Goal: Task Accomplishment & Management: Complete application form

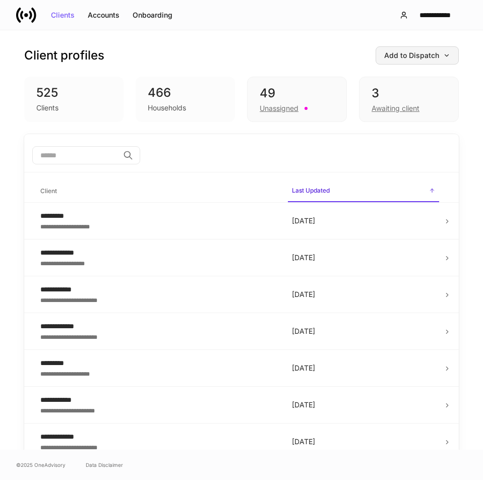
click at [445, 56] on icon "button" at bounding box center [447, 55] width 4 height 2
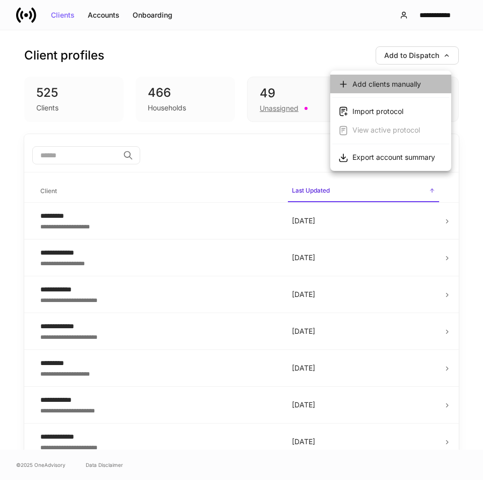
click at [392, 86] on div "Add clients manually" at bounding box center [386, 84] width 69 height 10
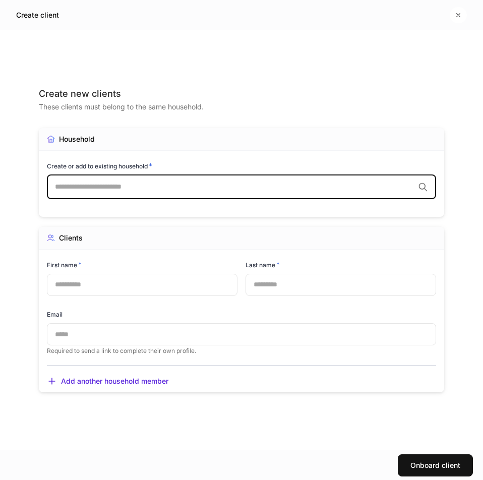
type input "*"
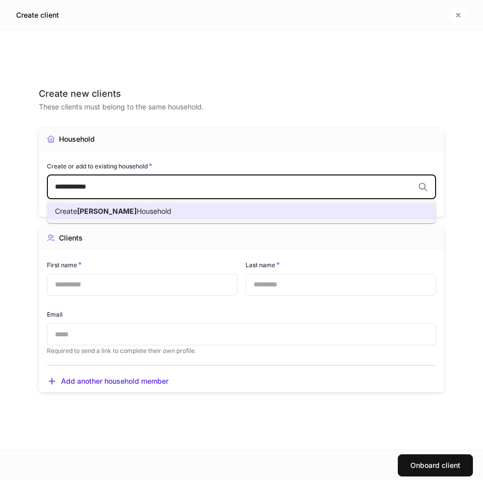
type input "**********"
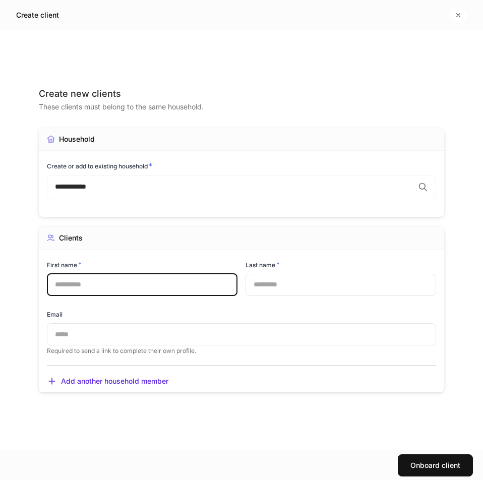
click at [120, 290] on input "text" at bounding box center [142, 284] width 190 height 22
type input "****"
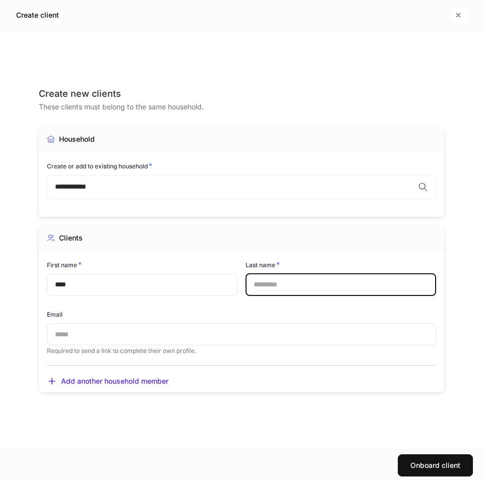
click at [271, 284] on input "text" at bounding box center [340, 284] width 190 height 22
type input "*******"
click at [190, 334] on input "text" at bounding box center [241, 334] width 389 height 22
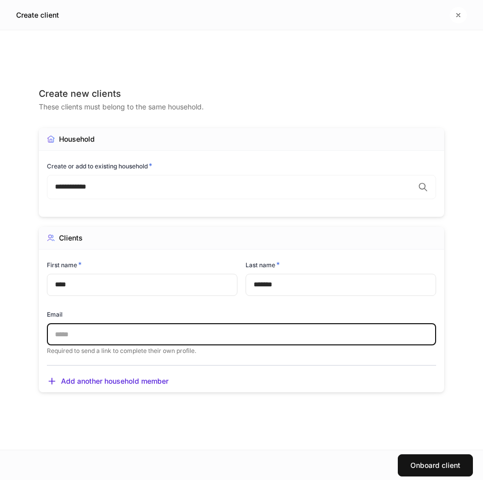
type input "**********"
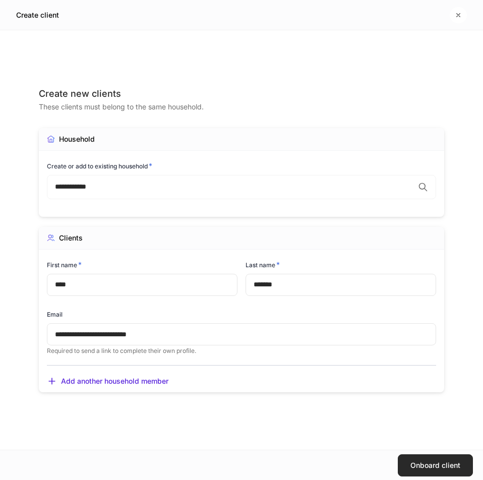
click at [439, 467] on div "Onboard client" at bounding box center [435, 464] width 50 height 7
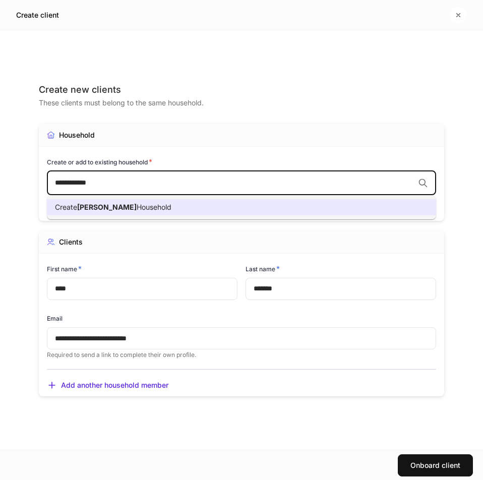
drag, startPoint x: 134, startPoint y: 184, endPoint x: 129, endPoint y: 212, distance: 27.7
click at [129, 212] on body "**********" at bounding box center [241, 240] width 483 height 480
click at [129, 212] on div "Create [PERSON_NAME] Household" at bounding box center [113, 207] width 116 height 10
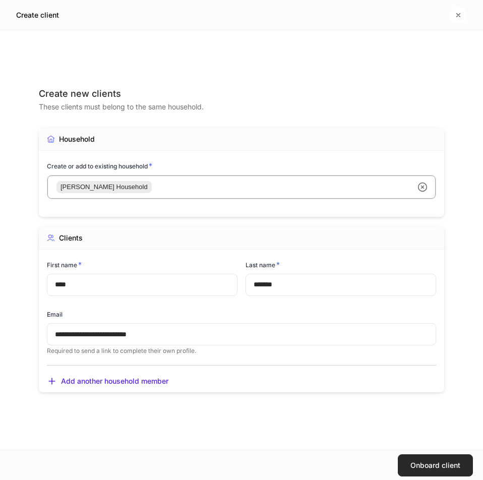
click at [435, 461] on div "Onboard client" at bounding box center [435, 464] width 50 height 7
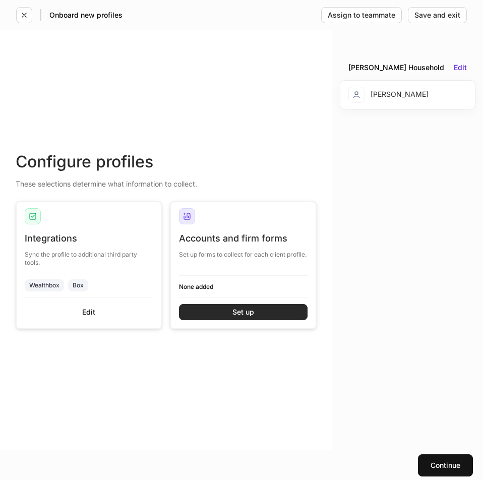
click at [225, 310] on button "Set up" at bounding box center [243, 312] width 128 height 16
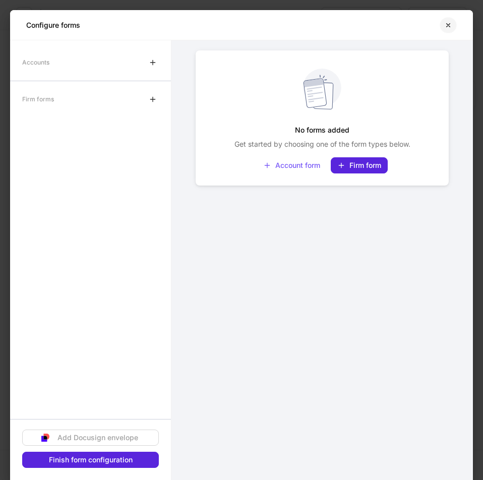
click at [445, 23] on icon "button" at bounding box center [448, 25] width 8 height 8
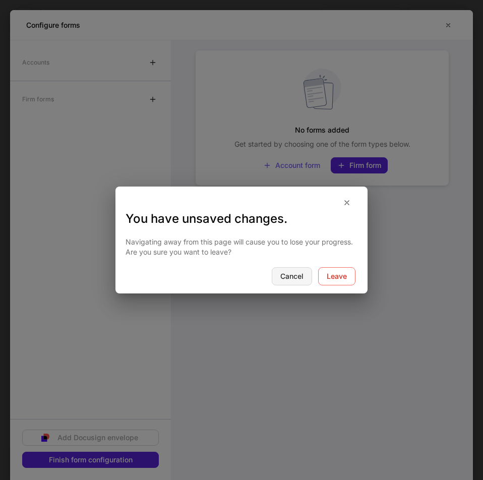
click at [295, 274] on div "Cancel" at bounding box center [291, 275] width 23 height 7
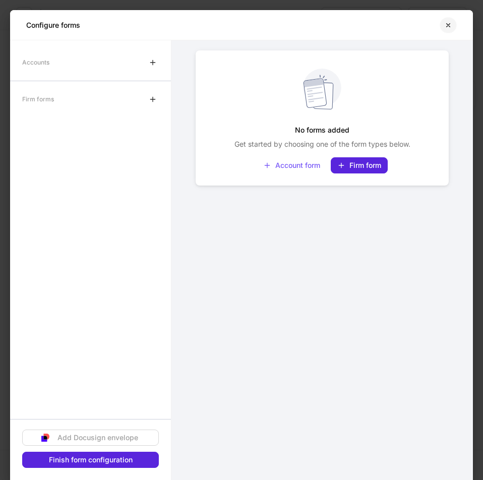
click at [443, 28] on button "button" at bounding box center [447, 25] width 17 height 16
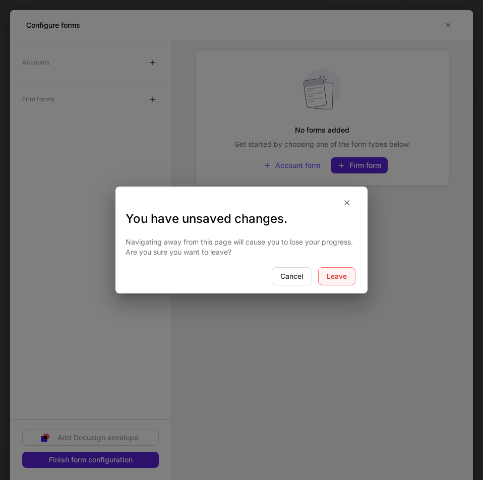
click at [335, 276] on div "Leave" at bounding box center [336, 275] width 20 height 7
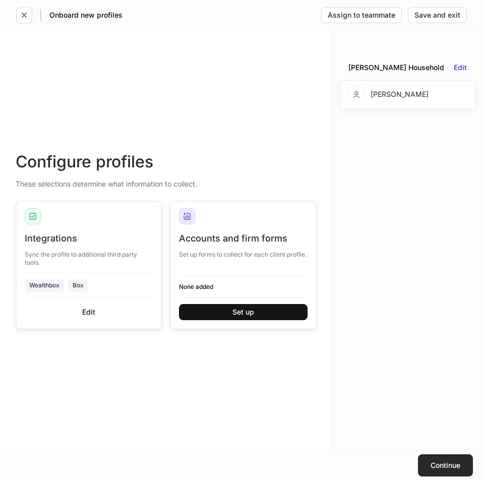
click at [437, 463] on div "Continue" at bounding box center [445, 464] width 30 height 7
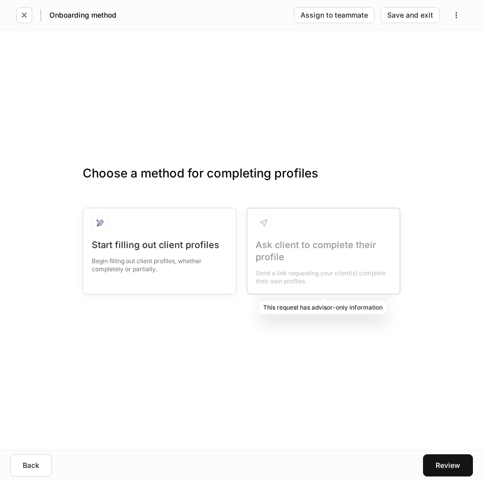
click at [291, 268] on div at bounding box center [323, 251] width 152 height 85
click at [248, 245] on div at bounding box center [323, 251] width 152 height 85
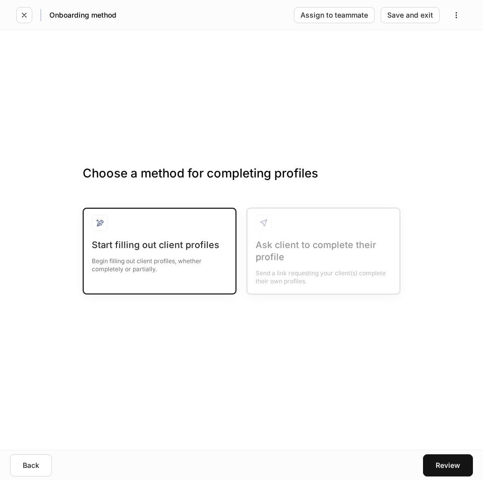
click at [184, 240] on div "Start filling out client profiles" at bounding box center [159, 245] width 135 height 12
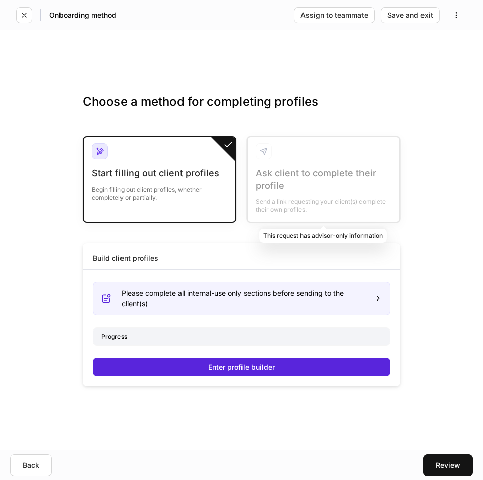
click at [332, 205] on div at bounding box center [323, 179] width 152 height 85
click at [324, 166] on div at bounding box center [323, 179] width 152 height 85
click at [26, 18] on icon "button" at bounding box center [24, 15] width 8 height 8
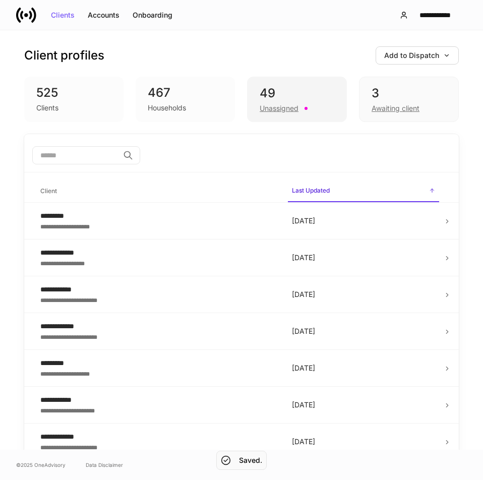
click at [293, 96] on div "49" at bounding box center [296, 93] width 75 height 16
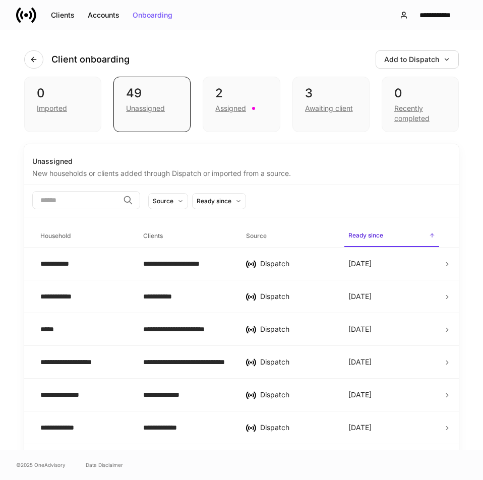
click at [270, 45] on div "Client onboarding Add to Dispatch" at bounding box center [241, 53] width 434 height 46
click at [61, 17] on div "Clients" at bounding box center [63, 15] width 24 height 7
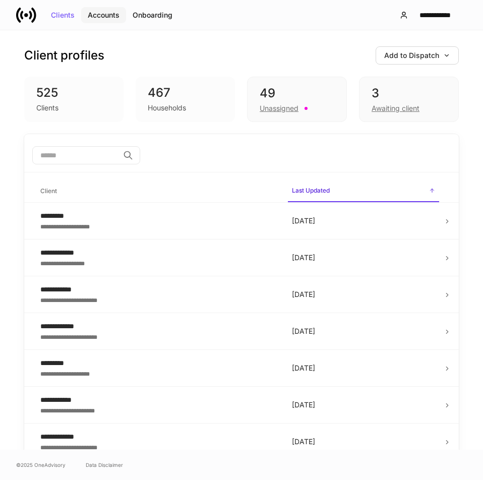
click at [101, 19] on div "Accounts" at bounding box center [104, 15] width 32 height 7
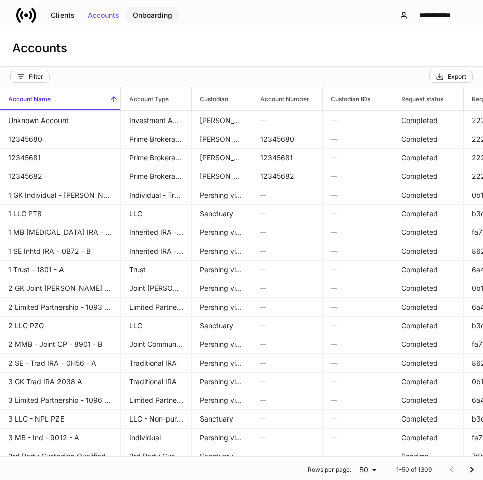
click at [153, 16] on div "Onboarding" at bounding box center [152, 15] width 40 height 7
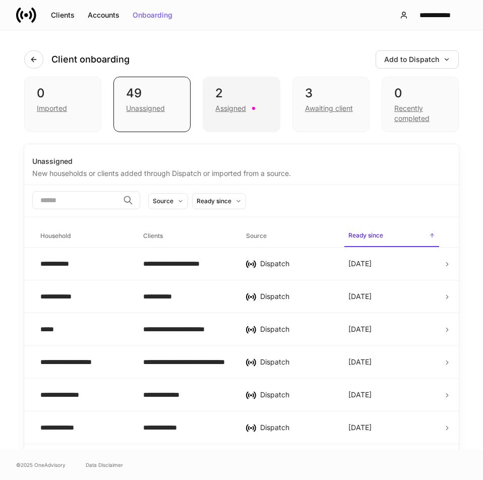
click at [242, 108] on div "Assigned" at bounding box center [230, 108] width 31 height 10
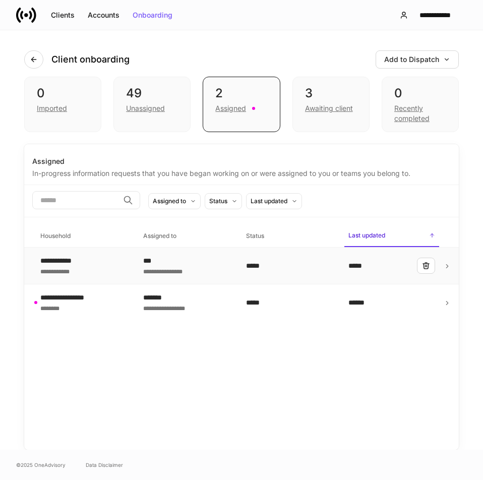
click at [203, 271] on div "**********" at bounding box center [186, 270] width 87 height 10
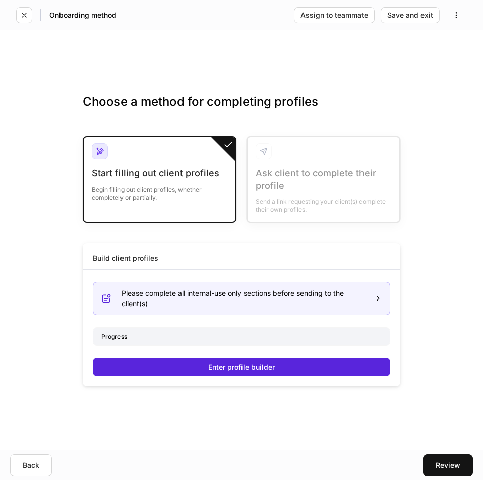
click at [234, 310] on div "Please complete all internal-use only sections before sending to the client(s)" at bounding box center [241, 298] width 297 height 33
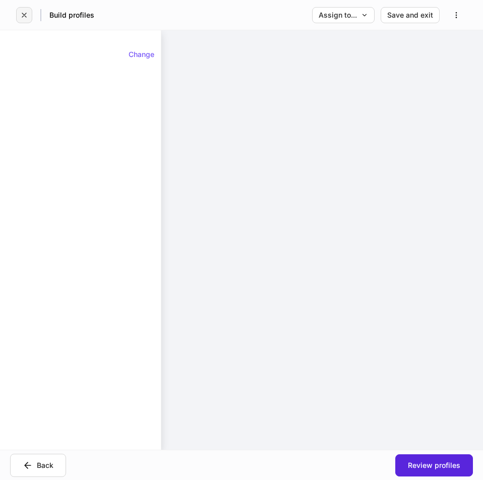
click at [26, 18] on icon "button" at bounding box center [24, 15] width 8 height 8
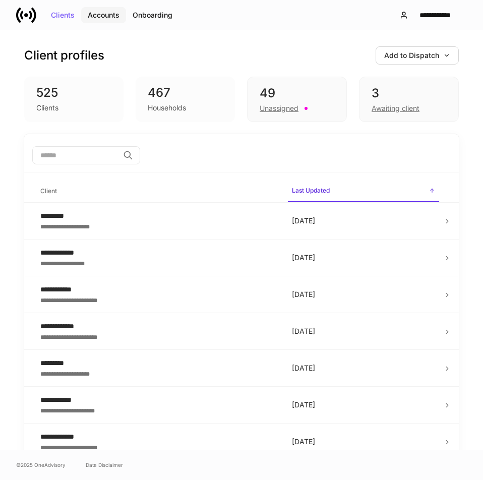
click at [106, 15] on div "Accounts" at bounding box center [104, 15] width 32 height 7
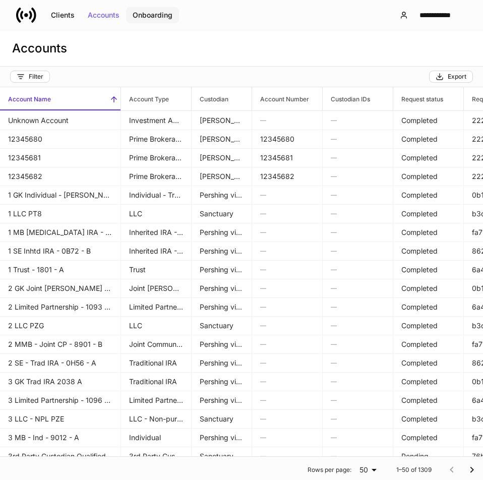
click at [151, 15] on div "Onboarding" at bounding box center [152, 15] width 40 height 7
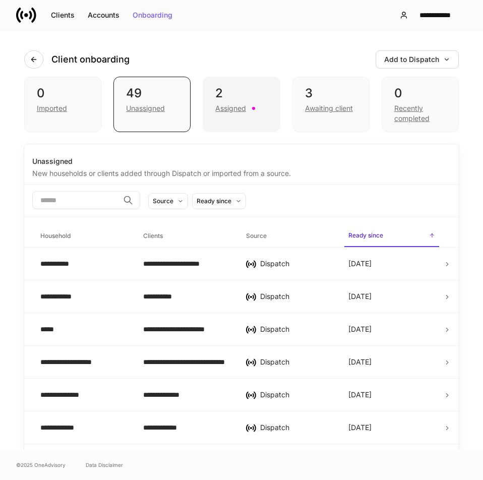
click at [251, 114] on div "2 Assigned" at bounding box center [240, 104] width 77 height 55
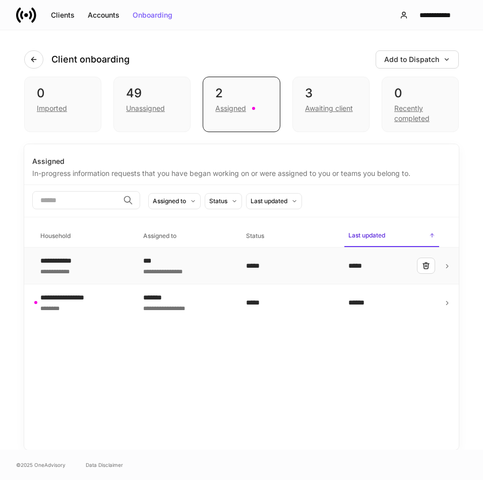
click at [97, 269] on div "**********" at bounding box center [83, 265] width 87 height 20
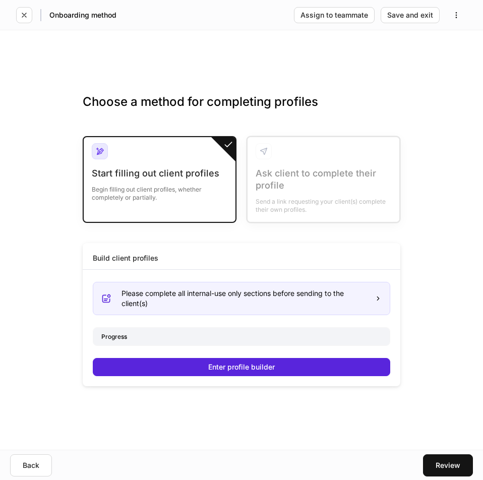
click at [152, 177] on div "Start filling out client profiles" at bounding box center [159, 173] width 135 height 12
click at [449, 466] on div "Review" at bounding box center [447, 464] width 25 height 7
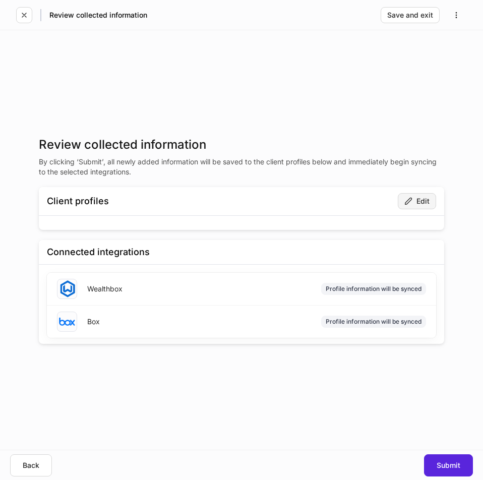
click at [420, 198] on div "Edit" at bounding box center [416, 201] width 25 height 8
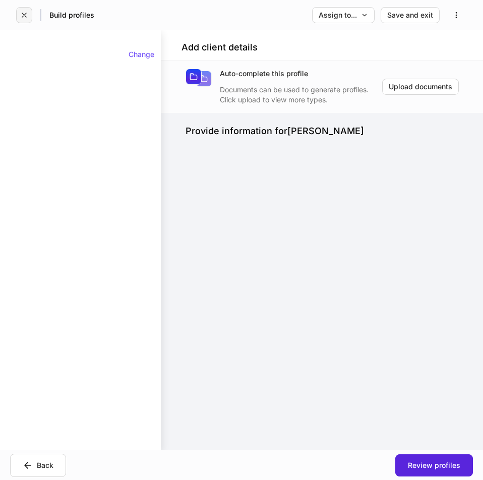
click at [25, 7] on button "button" at bounding box center [24, 15] width 16 height 16
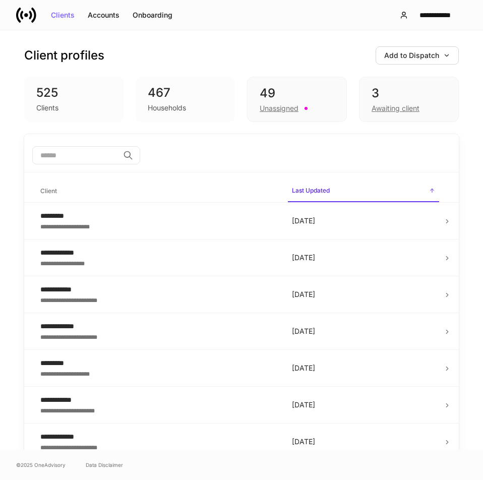
click at [25, 16] on icon at bounding box center [26, 15] width 4 height 4
click at [102, 15] on div "Accounts" at bounding box center [104, 15] width 32 height 7
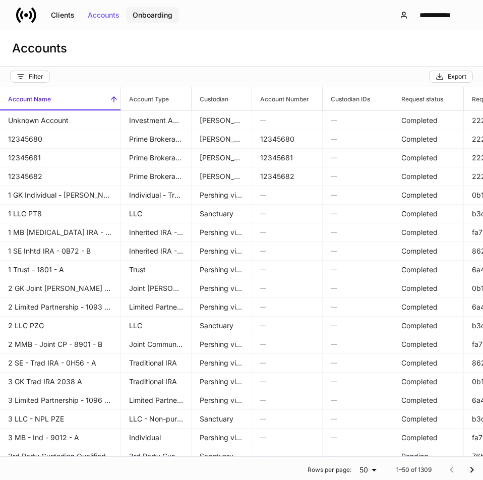
click at [159, 13] on div "Onboarding" at bounding box center [152, 15] width 40 height 7
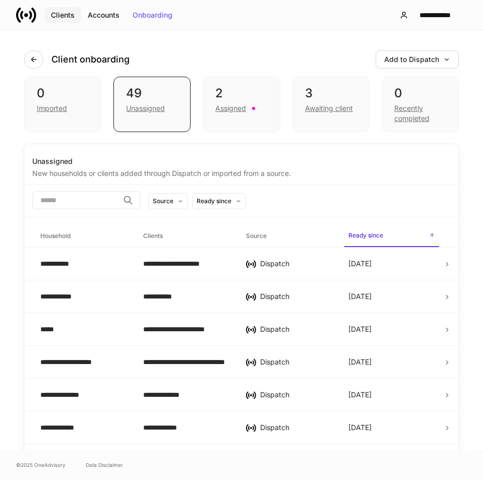
click at [58, 18] on div "Clients" at bounding box center [63, 15] width 24 height 7
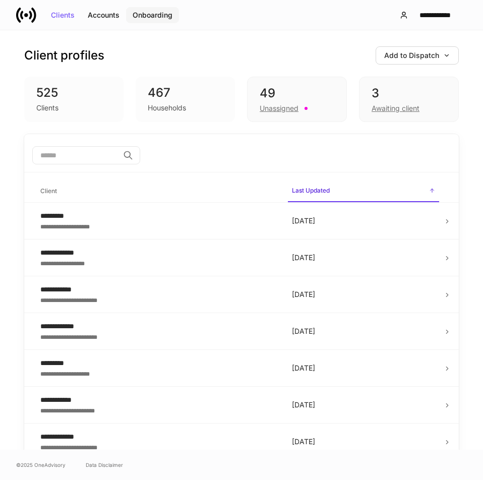
click at [158, 10] on button "Onboarding" at bounding box center [152, 15] width 53 height 16
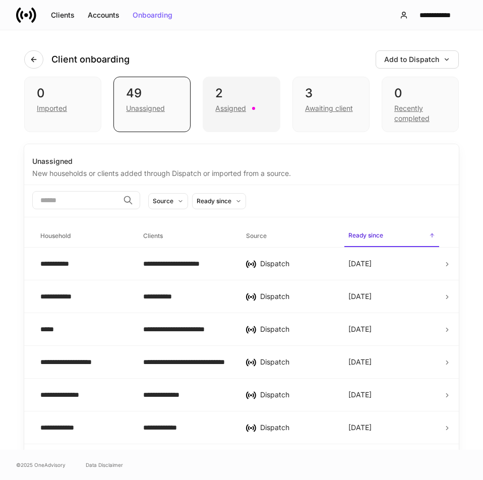
click at [245, 115] on div "2 Assigned" at bounding box center [240, 104] width 77 height 55
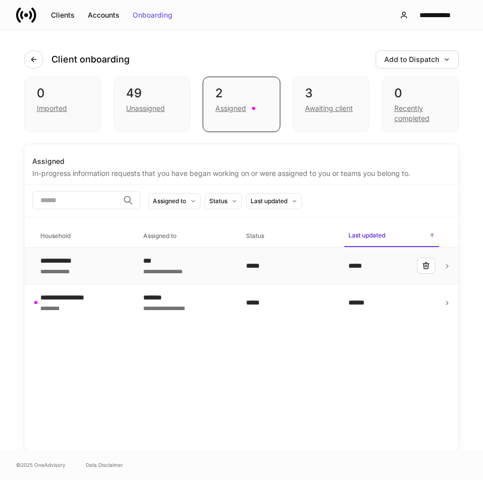
click at [146, 267] on div "**********" at bounding box center [186, 270] width 87 height 10
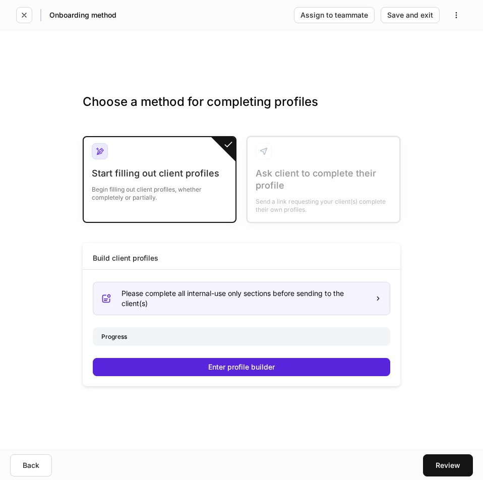
click at [182, 177] on div "Start filling out client profiles" at bounding box center [159, 173] width 135 height 12
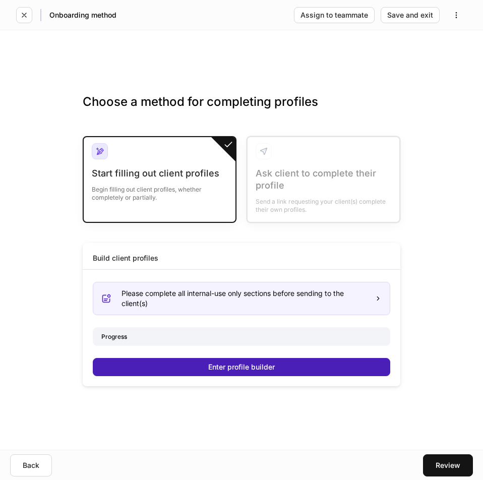
click at [226, 368] on div "Enter profile builder" at bounding box center [241, 366] width 66 height 7
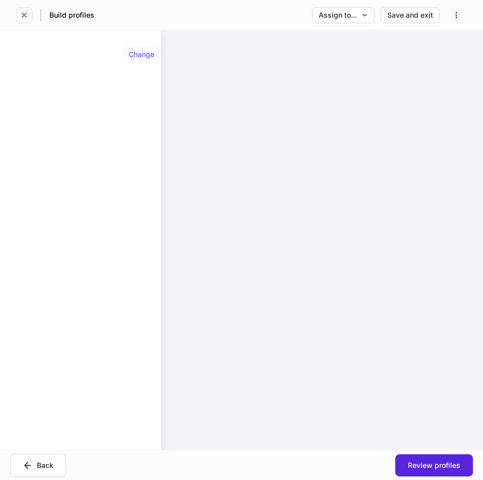
click at [146, 55] on div "Change" at bounding box center [141, 54] width 26 height 7
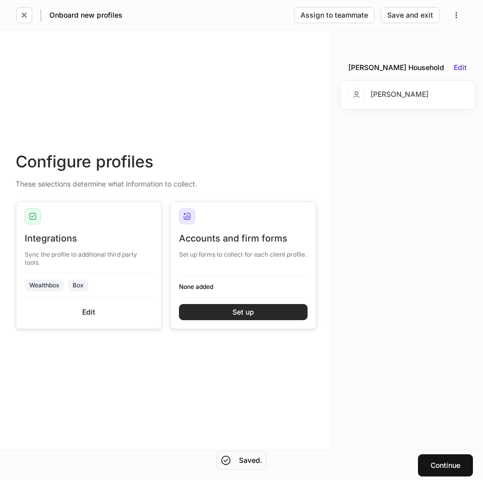
click at [250, 314] on div "Set up" at bounding box center [243, 311] width 22 height 7
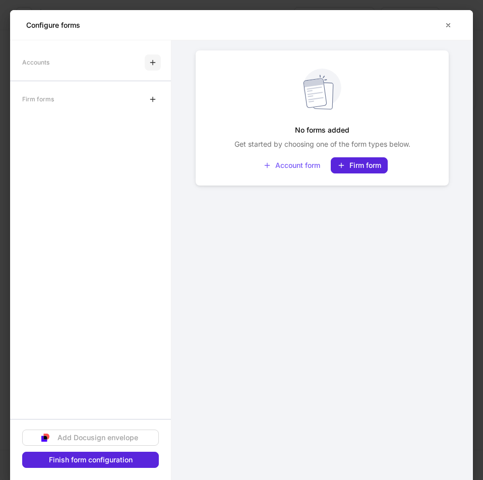
click at [154, 66] on icon "button" at bounding box center [153, 62] width 8 height 8
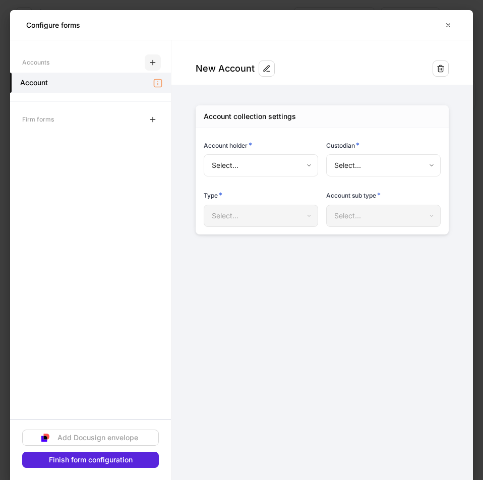
type input "**********"
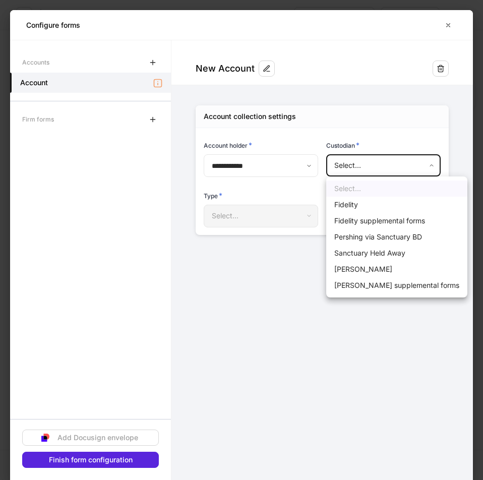
click at [357, 159] on body "**********" at bounding box center [241, 240] width 483 height 480
click at [355, 205] on li "Fidelity" at bounding box center [396, 204] width 141 height 16
type input "********"
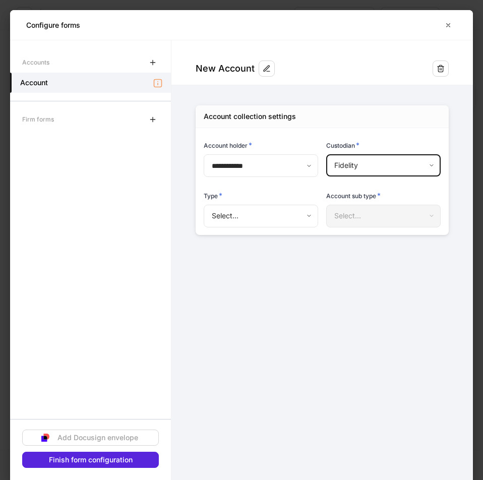
click at [293, 212] on body "**********" at bounding box center [241, 240] width 483 height 480
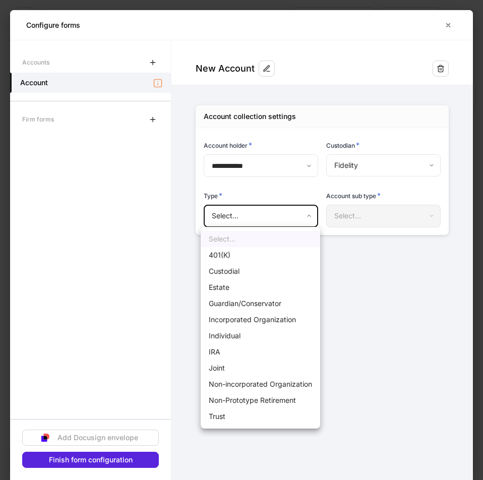
click at [234, 339] on li "Individual" at bounding box center [259, 335] width 119 height 16
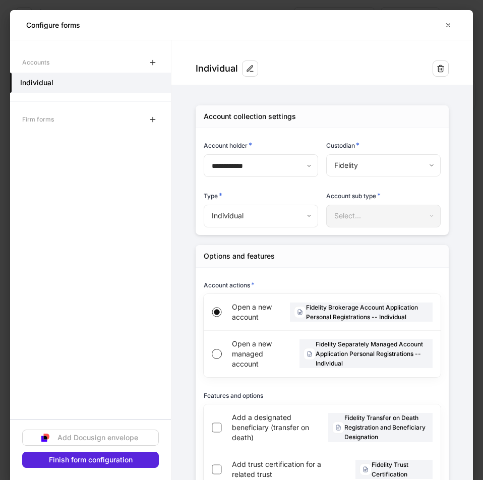
click at [348, 221] on div "Select..." at bounding box center [383, 215] width 114 height 22
click at [261, 216] on body "**********" at bounding box center [241, 240] width 483 height 480
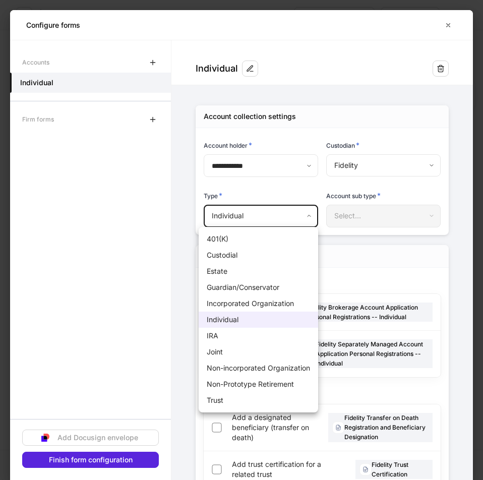
click at [232, 336] on li "IRA" at bounding box center [257, 335] width 119 height 16
type input "***"
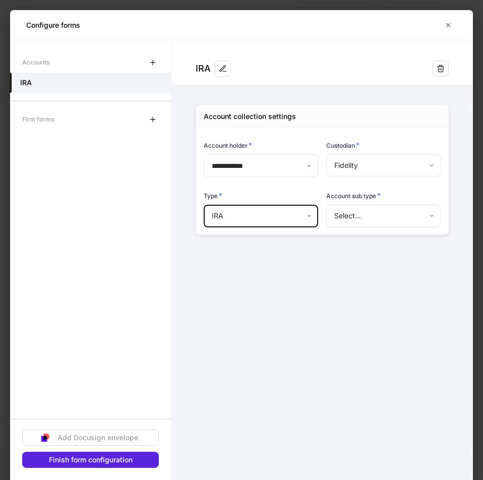
click at [366, 210] on body "**********" at bounding box center [241, 240] width 483 height 480
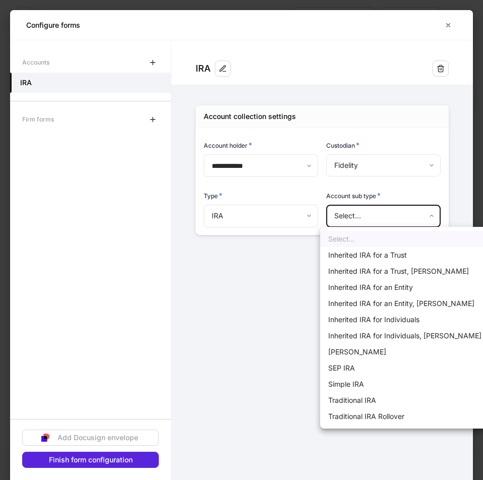
click at [357, 397] on li "Traditional IRA" at bounding box center [404, 400] width 169 height 16
type input "********"
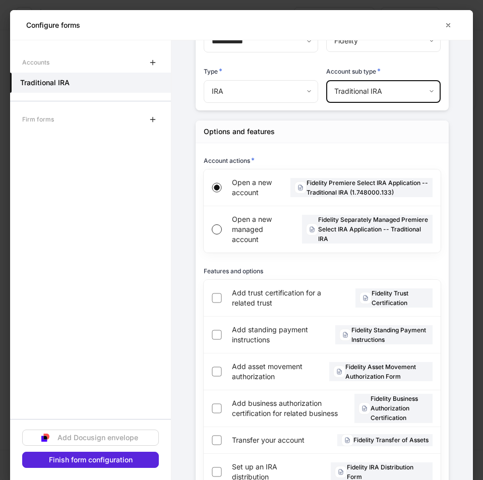
scroll to position [125, 0]
click at [243, 224] on span "Open a new managed account" at bounding box center [259, 229] width 54 height 30
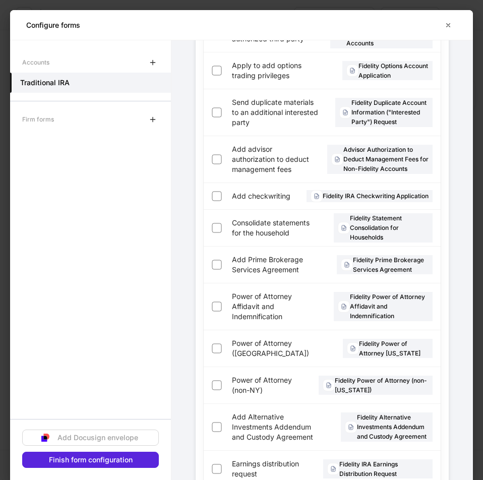
scroll to position [831, 0]
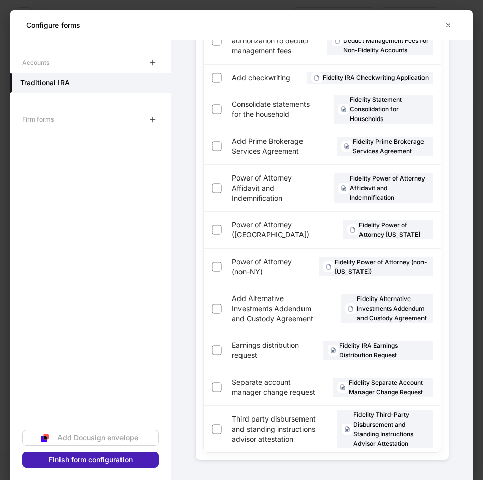
click at [102, 464] on button "Finish form configuration" at bounding box center [90, 459] width 136 height 16
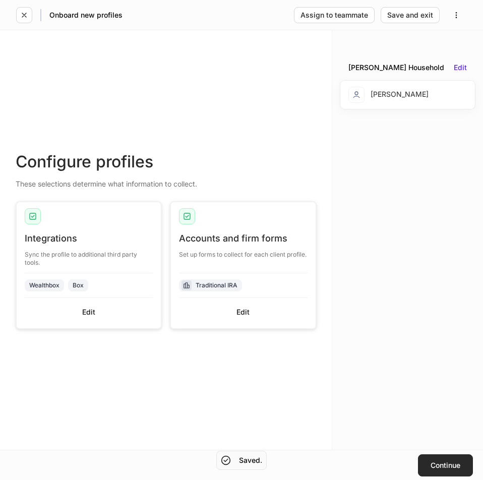
click at [445, 457] on button "Continue" at bounding box center [445, 465] width 55 height 22
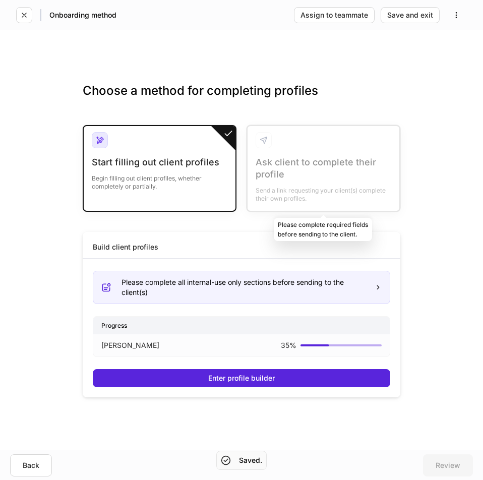
click at [297, 177] on div at bounding box center [323, 168] width 152 height 85
click at [164, 157] on div "Start filling out client profiles" at bounding box center [159, 162] width 135 height 12
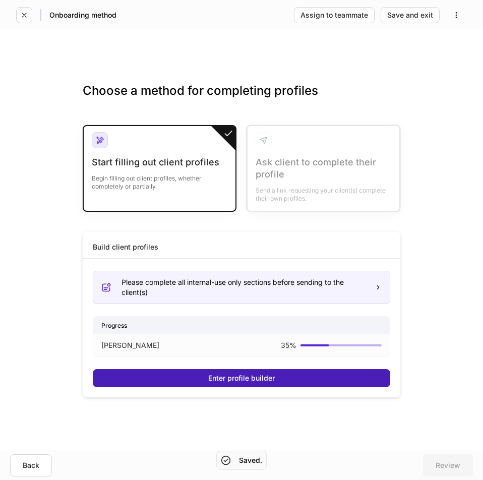
click at [289, 381] on button "Enter profile builder" at bounding box center [241, 378] width 297 height 18
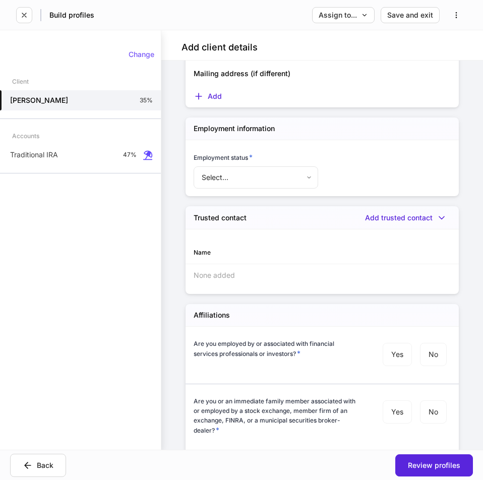
scroll to position [816, 0]
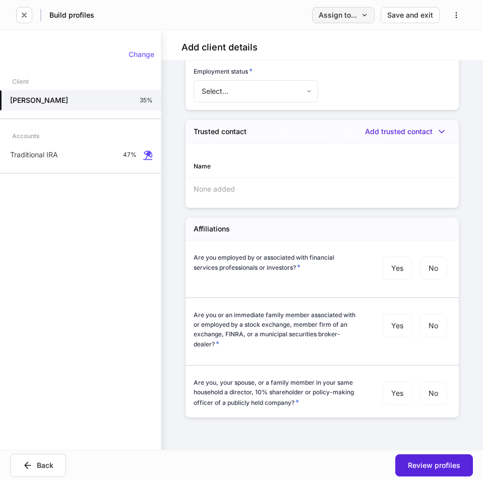
click at [355, 12] on div "Assign to..." at bounding box center [342, 15] width 49 height 7
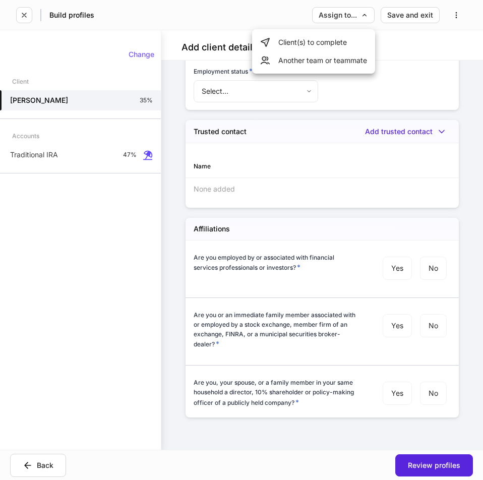
click at [336, 42] on li "Client(s) to complete" at bounding box center [313, 42] width 123 height 18
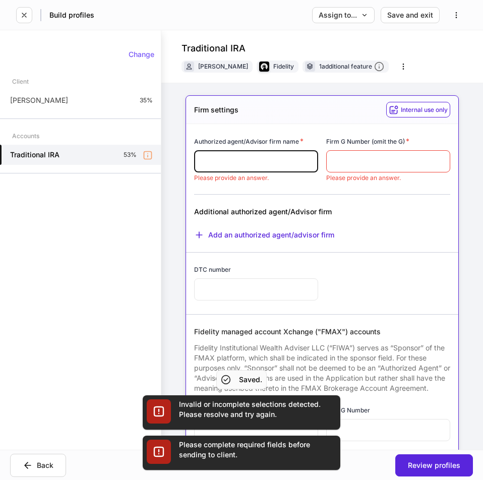
click at [265, 165] on input "text" at bounding box center [256, 161] width 124 height 22
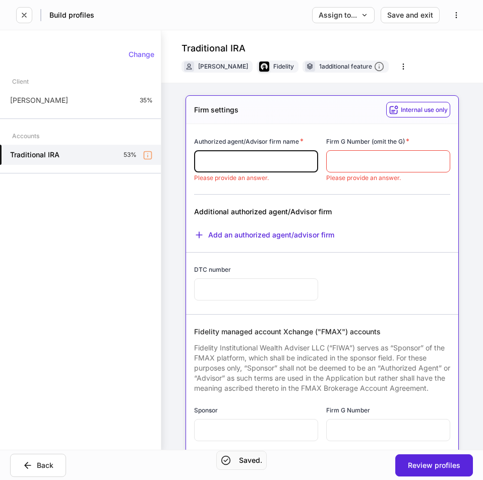
click at [265, 165] on input "text" at bounding box center [256, 161] width 124 height 22
type input "**********"
click at [356, 165] on input "text" at bounding box center [388, 161] width 124 height 22
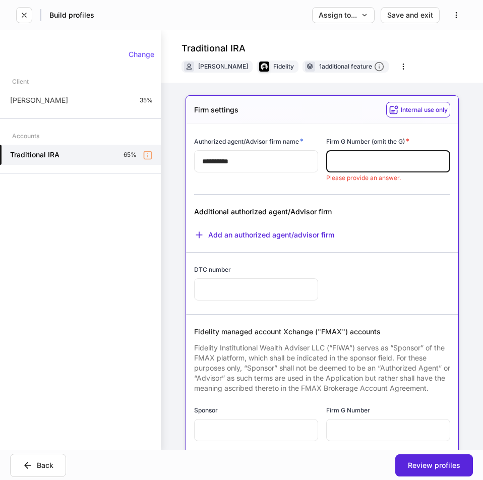
click at [356, 165] on input "text" at bounding box center [388, 161] width 124 height 22
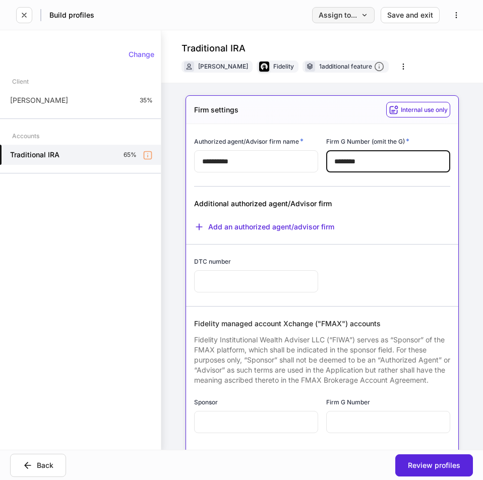
type input "********"
click at [362, 15] on icon "button" at bounding box center [364, 15] width 7 height 7
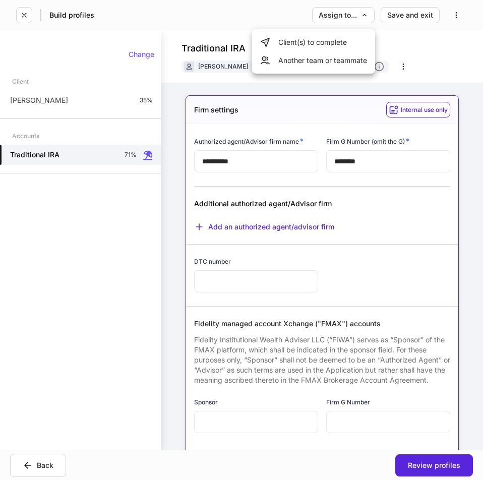
click at [319, 47] on li "Client(s) to complete" at bounding box center [313, 42] width 123 height 18
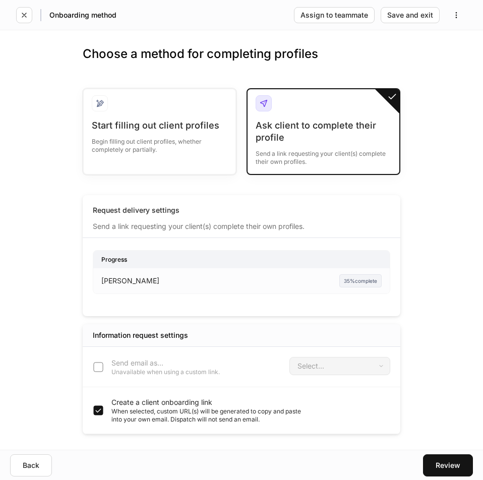
click at [95, 367] on label "Send email as... Unavailable when using a custom link." at bounding box center [153, 367] width 132 height 18
click at [98, 372] on label "Send email as... Unavailable when using a custom link." at bounding box center [153, 367] width 132 height 18
click at [97, 366] on label "Send email as... Unavailable when using a custom link." at bounding box center [153, 367] width 132 height 18
click at [340, 368] on body "Onboarding method Assign to teammate Save and exit Choose a method for completi…" at bounding box center [241, 240] width 483 height 480
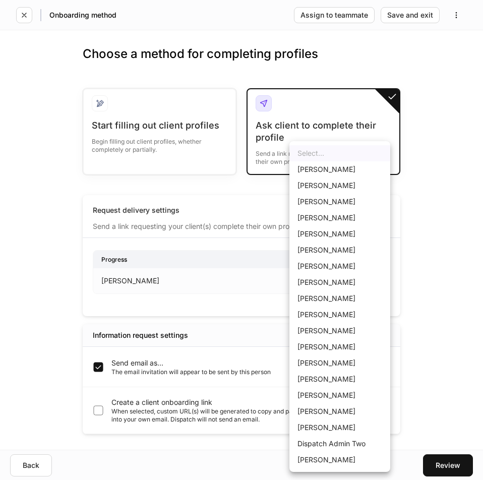
click at [97, 366] on div at bounding box center [241, 240] width 483 height 480
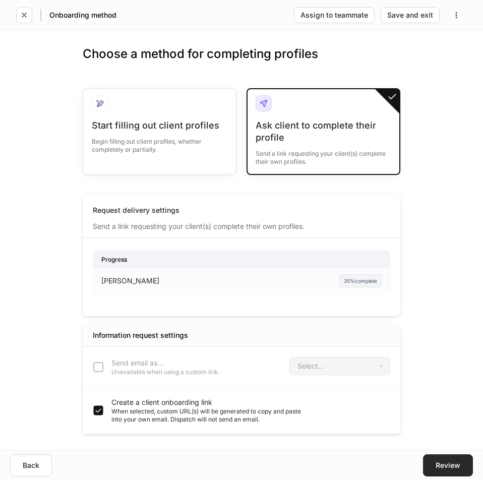
click at [449, 456] on button "Review" at bounding box center [448, 465] width 50 height 22
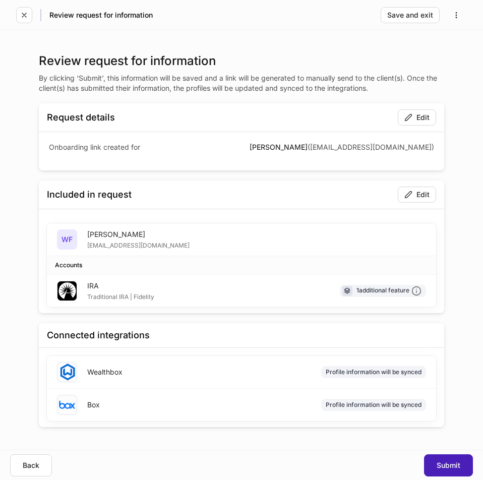
click at [432, 460] on button "Submit" at bounding box center [448, 465] width 49 height 22
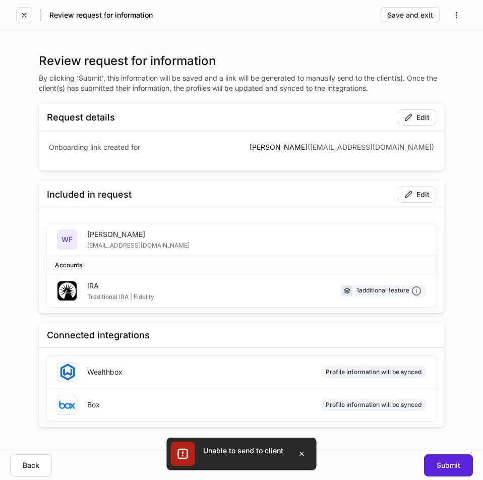
click at [263, 454] on div "Unable to send to client" at bounding box center [243, 450] width 80 height 10
click at [37, 466] on div "Back" at bounding box center [31, 464] width 17 height 7
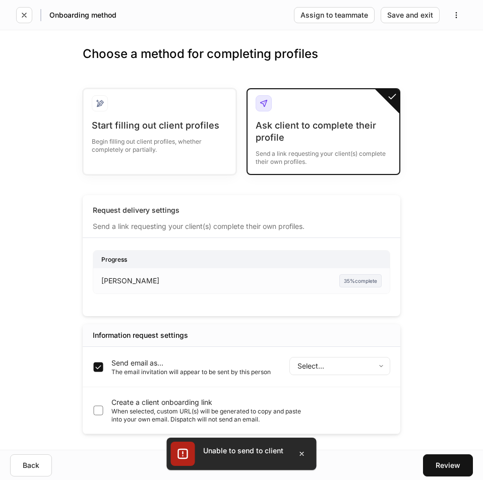
click at [357, 364] on body "Onboarding method Assign to teammate Save and exit Choose a method for completi…" at bounding box center [241, 240] width 483 height 480
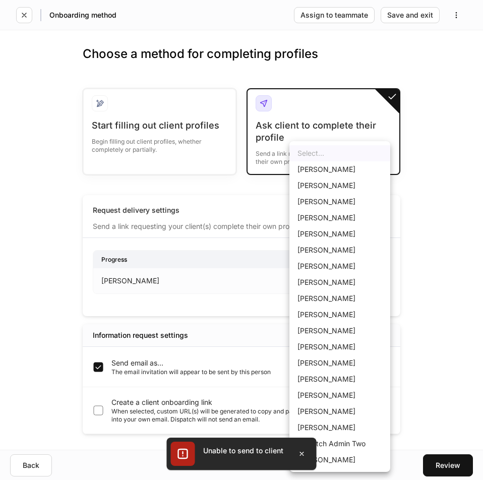
click at [29, 297] on div at bounding box center [241, 240] width 483 height 480
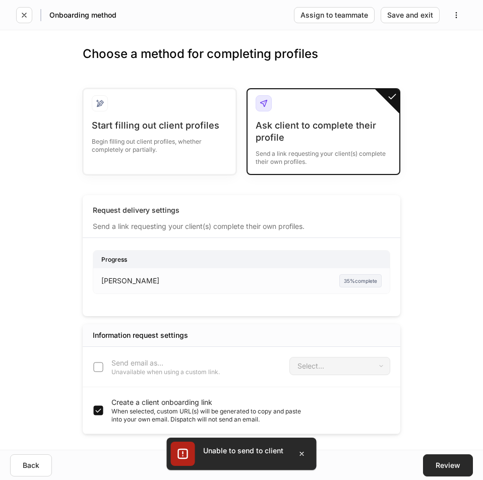
click at [438, 463] on div "Review" at bounding box center [447, 464] width 25 height 7
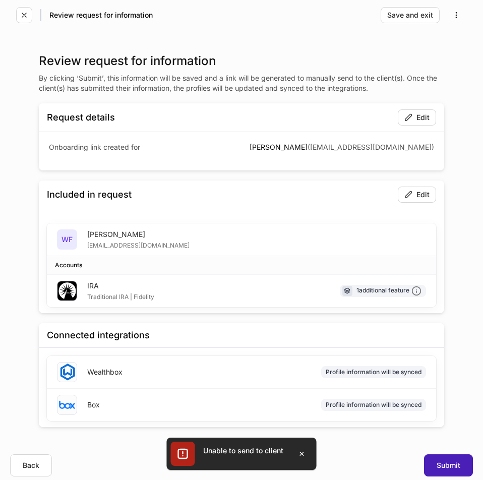
click at [442, 458] on button "Submit" at bounding box center [448, 465] width 49 height 22
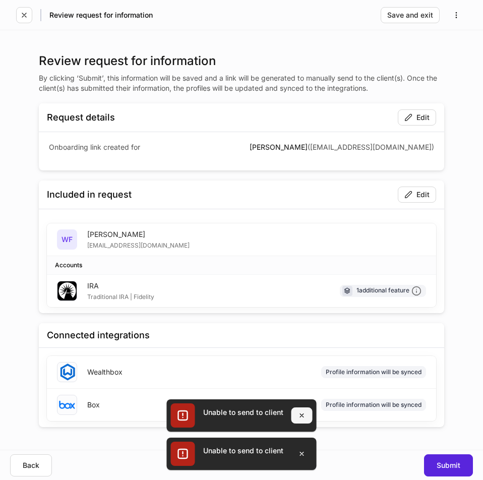
click at [302, 415] on icon "button" at bounding box center [302, 415] width 8 height 8
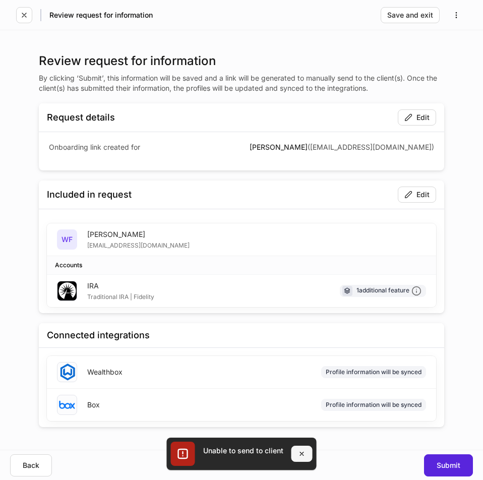
click at [304, 456] on icon "button" at bounding box center [302, 453] width 8 height 8
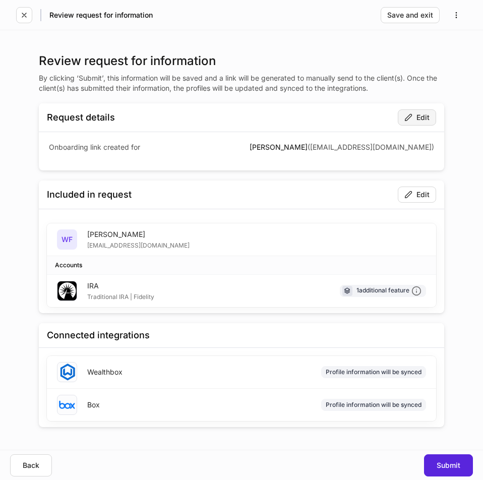
click at [422, 119] on div "Edit" at bounding box center [416, 117] width 25 height 8
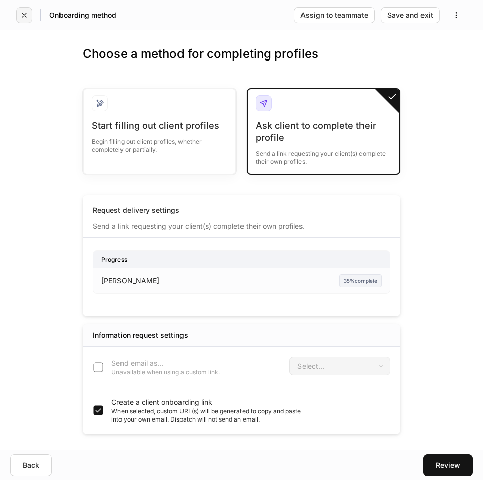
click at [23, 16] on icon "button" at bounding box center [24, 15] width 8 height 8
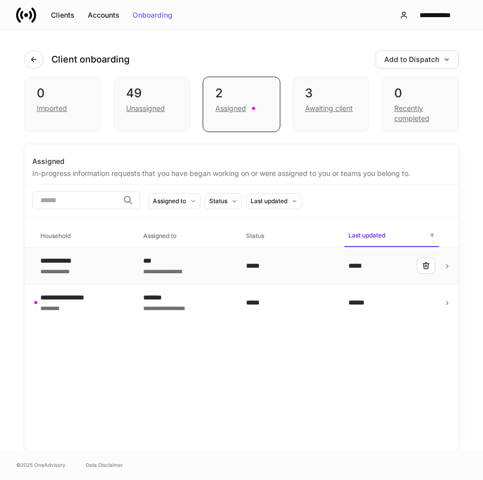
click at [85, 275] on div "**********" at bounding box center [83, 265] width 87 height 20
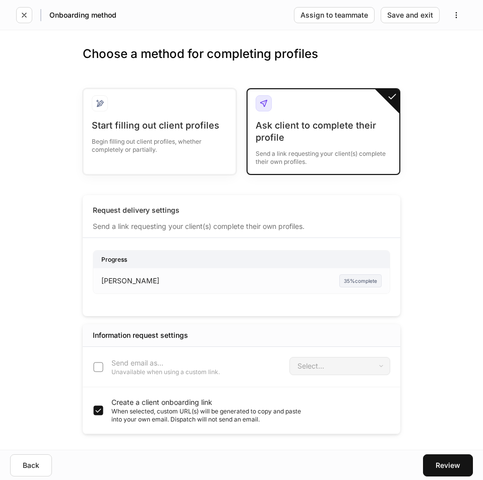
click at [350, 149] on div "Send a link requesting your client(s) complete their own profiles." at bounding box center [322, 155] width 135 height 22
click at [322, 146] on div "Send a link requesting your client(s) complete their own profiles." at bounding box center [322, 155] width 135 height 22
click at [441, 461] on div "Review" at bounding box center [447, 464] width 25 height 7
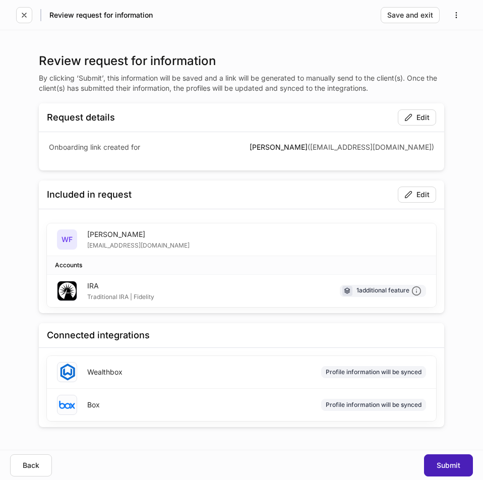
click at [452, 463] on div "Submit" at bounding box center [448, 464] width 24 height 7
